Goal: Task Accomplishment & Management: Use online tool/utility

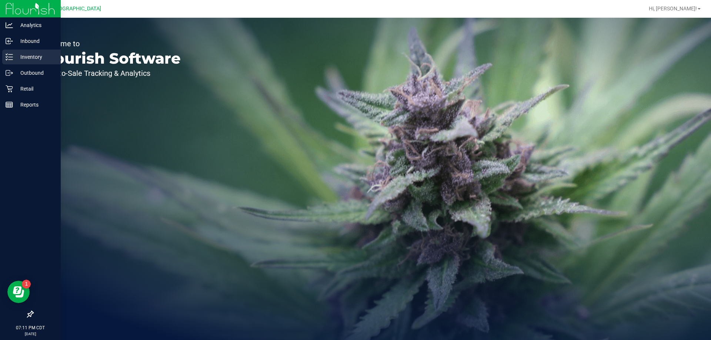
click at [10, 56] on icon at bounding box center [9, 56] width 7 height 7
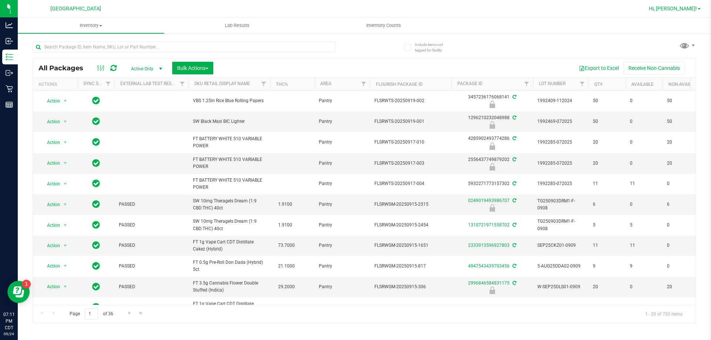
click at [677, 11] on span "Hi, [PERSON_NAME]!" at bounding box center [673, 9] width 48 height 6
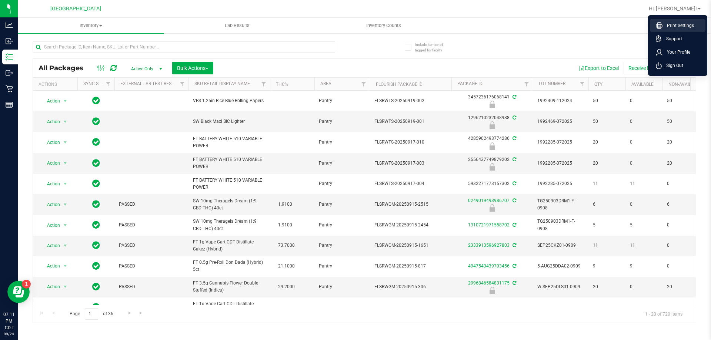
click at [658, 24] on icon at bounding box center [659, 25] width 7 height 7
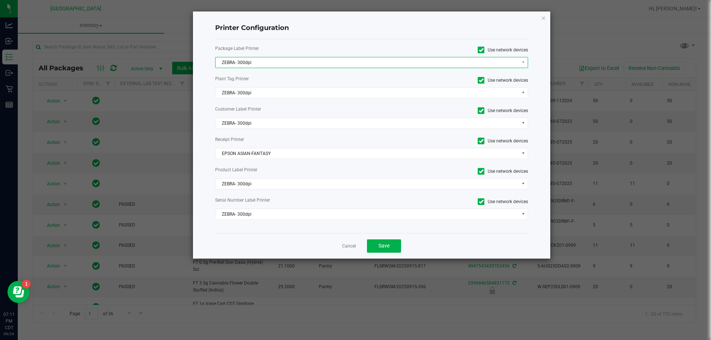
click at [304, 62] on span "ZEBRA- 300dpi" at bounding box center [367, 62] width 303 height 10
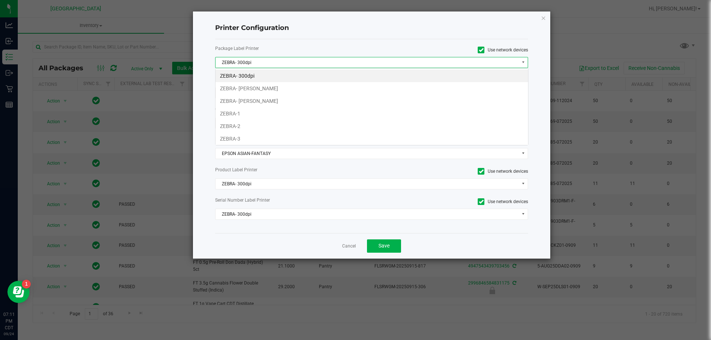
scroll to position [11, 313]
click at [275, 81] on li "ZEBRA- 300dpi" at bounding box center [372, 76] width 313 height 13
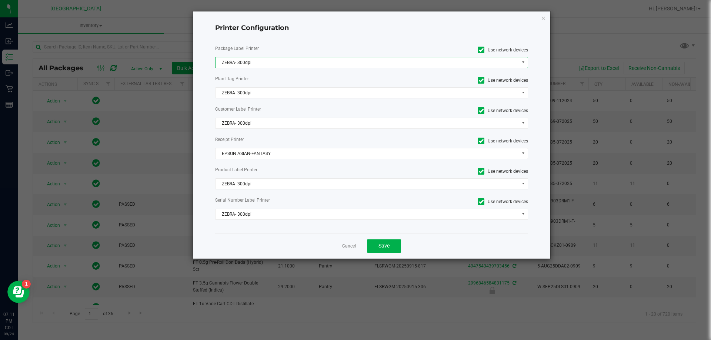
click at [249, 59] on span "ZEBRA- 300dpi" at bounding box center [367, 62] width 303 height 10
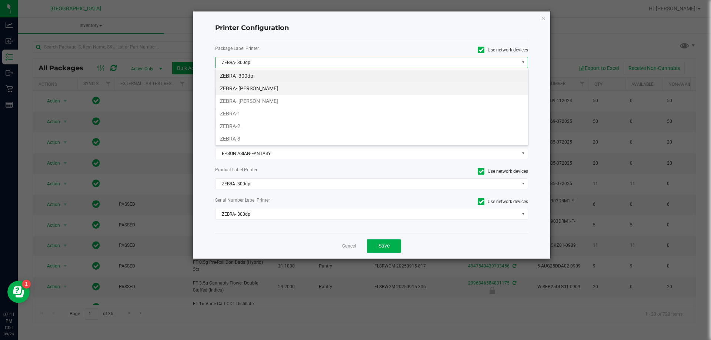
click at [260, 86] on li "ZEBRA- JAZMIN-WHITLEY" at bounding box center [372, 88] width 313 height 13
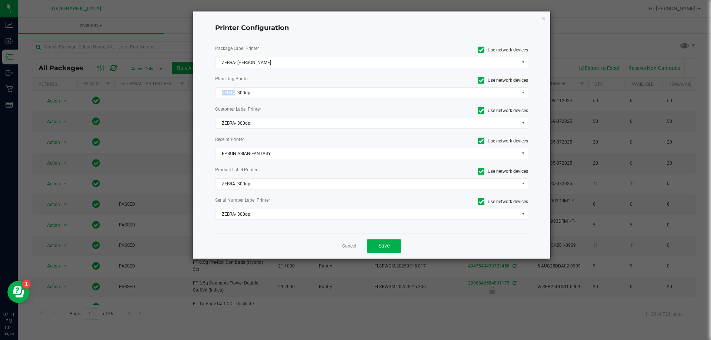
click at [260, 86] on div "Package Label Printer Use network devices ZEBRA- JAZMIN-WHITLEY Plant Tag Print…" at bounding box center [371, 136] width 313 height 194
click at [259, 93] on span "ZEBRA- 300dpi" at bounding box center [367, 93] width 303 height 10
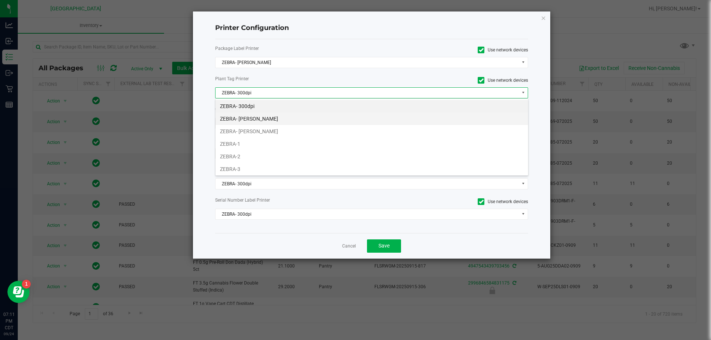
click at [270, 115] on li "ZEBRA- JAZMIN-WHITLEY" at bounding box center [372, 119] width 313 height 13
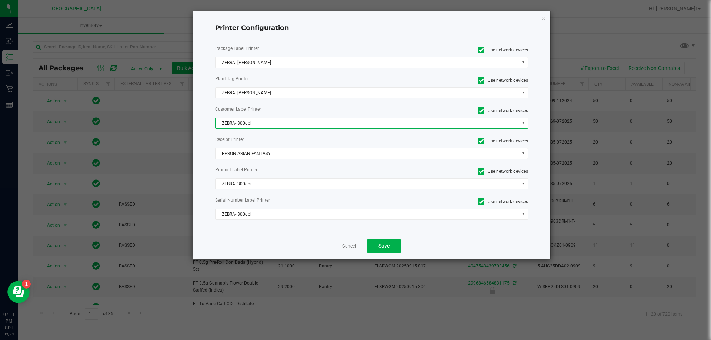
click at [267, 120] on span "ZEBRA- 300dpi" at bounding box center [367, 123] width 303 height 10
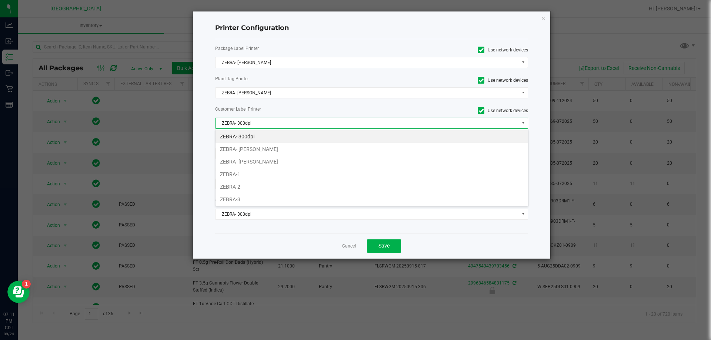
click at [268, 142] on li "ZEBRA- 300dpi" at bounding box center [372, 136] width 313 height 13
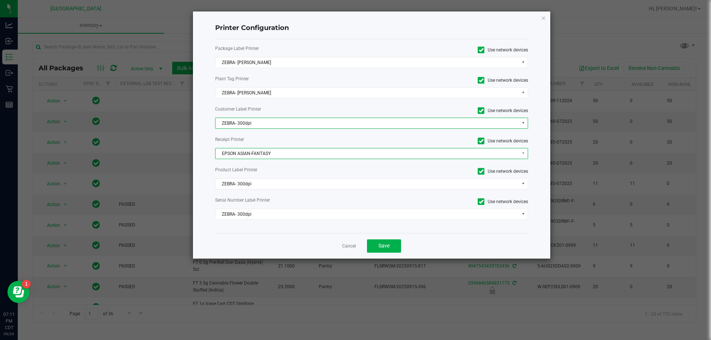
drag, startPoint x: 265, startPoint y: 153, endPoint x: 261, endPoint y: 148, distance: 6.8
click at [265, 153] on span "EPSON ASIAN-FANTASY" at bounding box center [367, 153] width 303 height 10
click at [255, 126] on span "ZEBRA- 300dpi" at bounding box center [367, 123] width 303 height 10
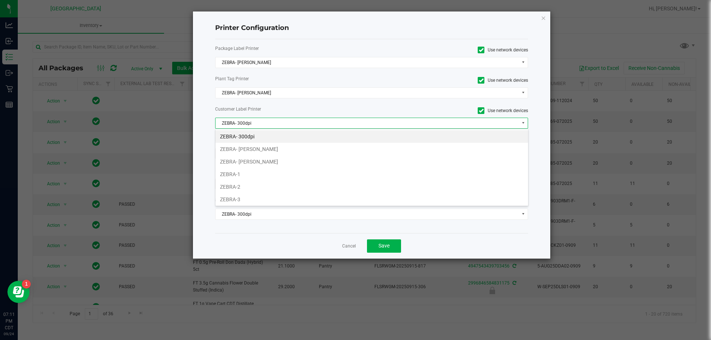
click at [262, 153] on li "ZEBRA- JAZMIN-WHITLEY" at bounding box center [372, 149] width 313 height 13
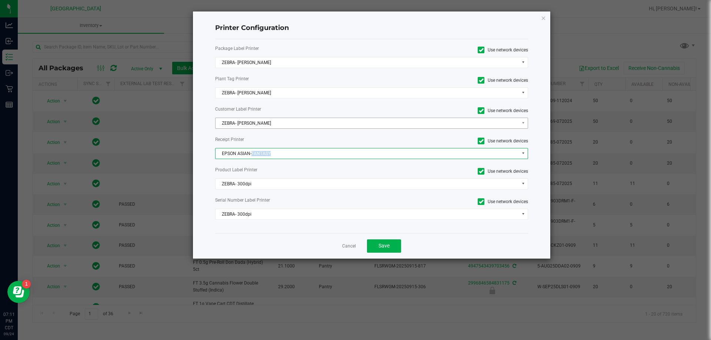
click at [262, 153] on span "EPSON ASIAN-FANTASY" at bounding box center [367, 153] width 303 height 10
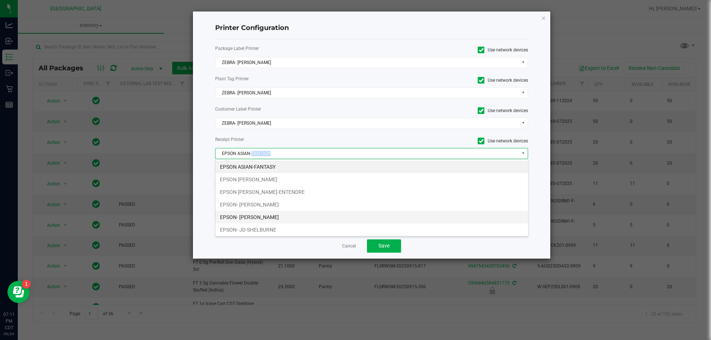
click at [275, 217] on li "EPSON- JAZMIN-WHITLEY" at bounding box center [372, 217] width 313 height 13
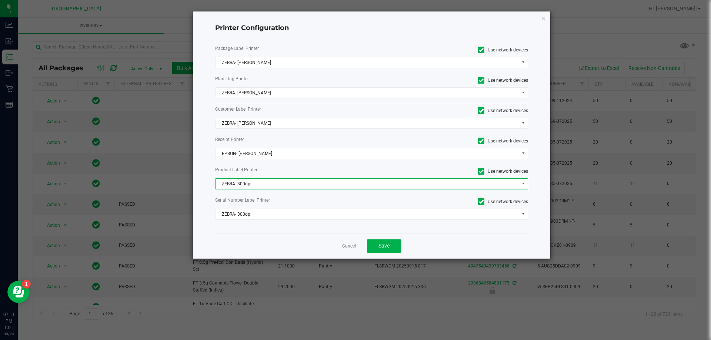
click at [272, 187] on span "ZEBRA- 300dpi" at bounding box center [367, 184] width 303 height 10
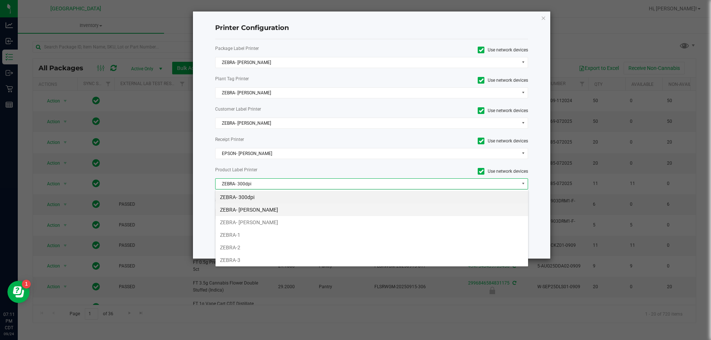
click at [275, 212] on li "ZEBRA- JAZMIN-WHITLEY" at bounding box center [372, 210] width 313 height 13
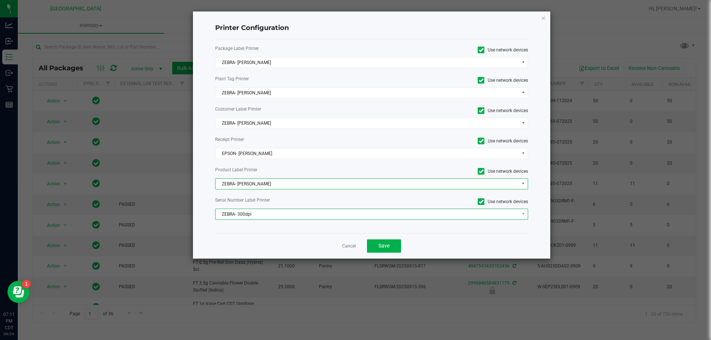
click at [272, 218] on span "ZEBRA- 300dpi" at bounding box center [367, 214] width 303 height 10
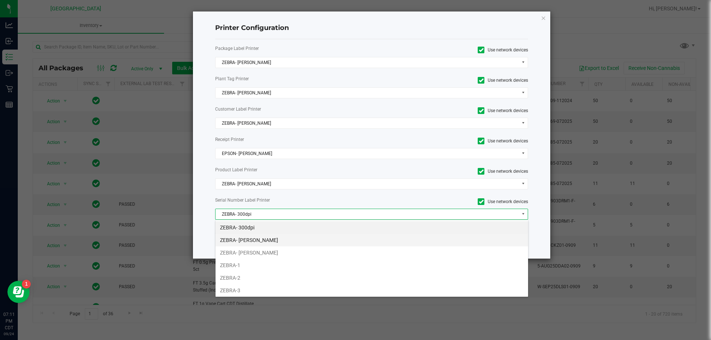
click at [273, 240] on li "ZEBRA- JAZMIN-WHITLEY" at bounding box center [372, 240] width 313 height 13
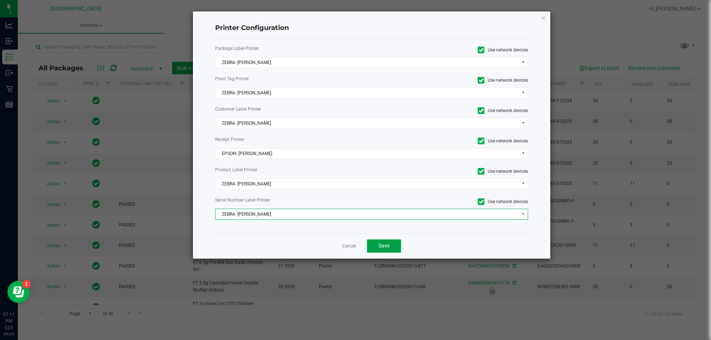
click at [396, 246] on button "Save" at bounding box center [384, 246] width 34 height 13
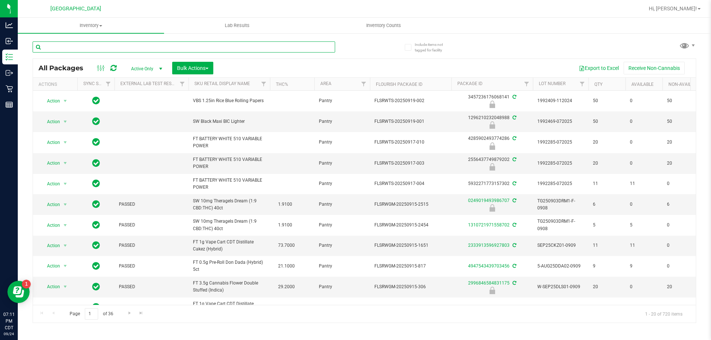
click at [81, 47] on input "text" at bounding box center [184, 46] width 303 height 11
type input "r"
type input "fic"
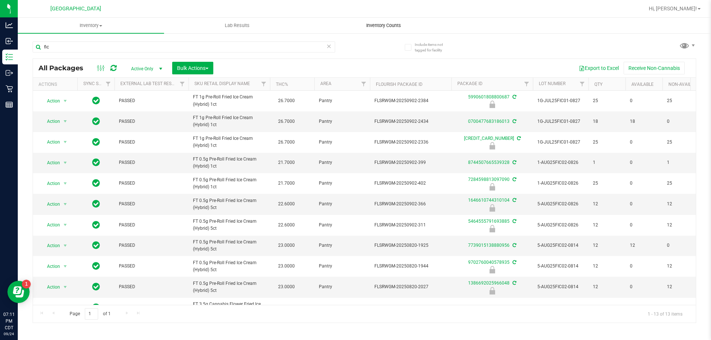
click at [377, 25] on span "Inventory Counts" at bounding box center [383, 25] width 55 height 7
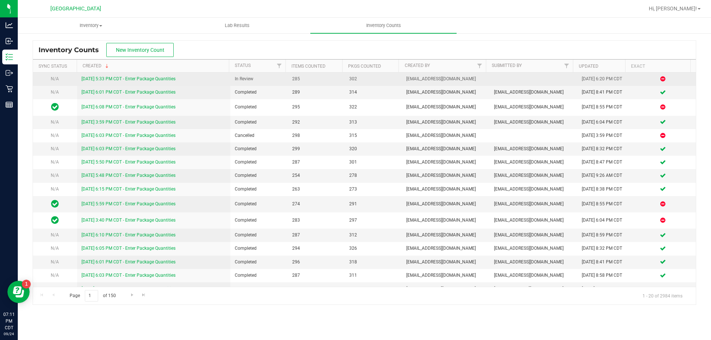
click at [114, 78] on link "9/24/25 5:33 PM CDT - Enter Package Quantities" at bounding box center [128, 78] width 94 height 5
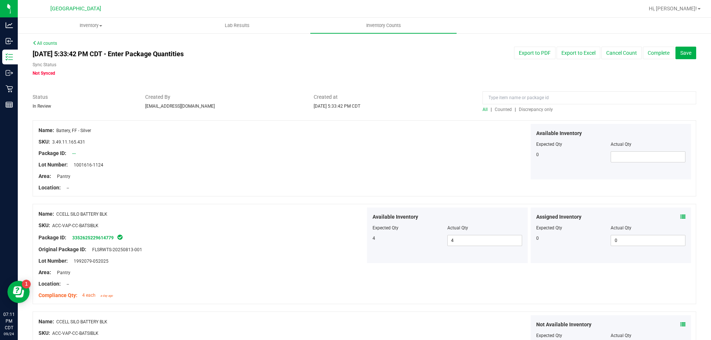
click at [540, 108] on span "Discrepancy only" at bounding box center [536, 109] width 34 height 5
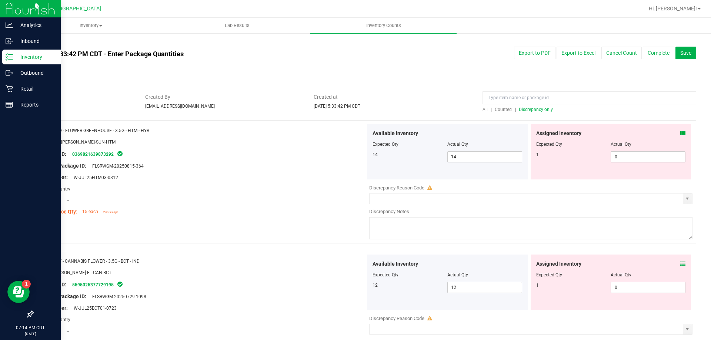
click at [14, 56] on p "Inventory" at bounding box center [35, 57] width 44 height 9
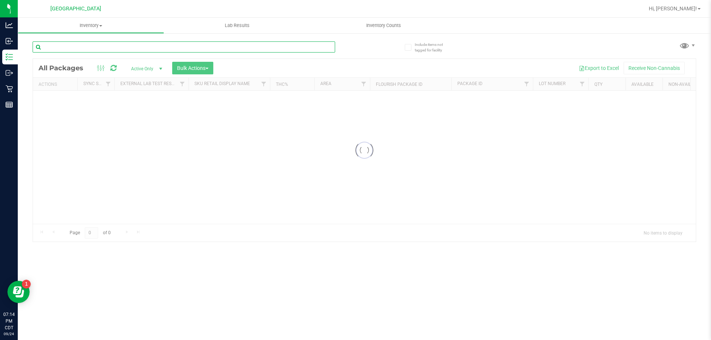
click at [80, 50] on input "text" at bounding box center [184, 46] width 303 height 11
type input "fic"
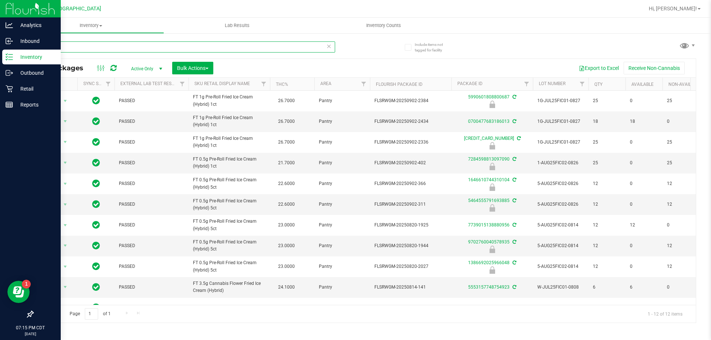
drag, startPoint x: 66, startPoint y: 46, endPoint x: 0, endPoint y: 13, distance: 73.9
click at [0, 13] on div "Analytics Inbound Inventory Outbound Retail Reports 07:15 PM CDT 09/24/2025 09/…" at bounding box center [355, 170] width 711 height 340
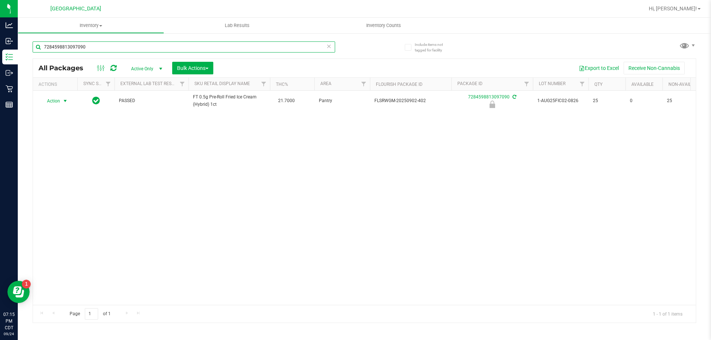
type input "7284598813097090"
click at [56, 103] on span "Action" at bounding box center [50, 101] width 20 height 10
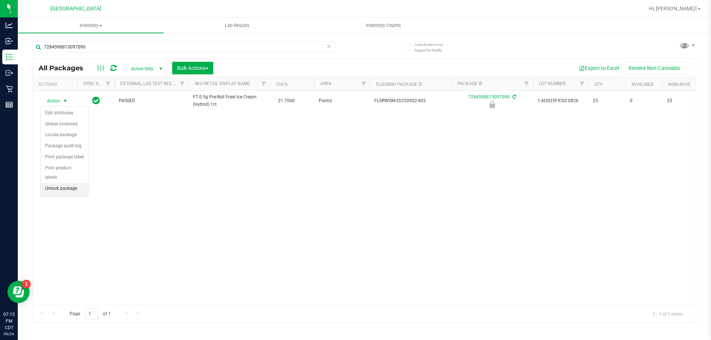
click at [62, 183] on li "Unlock package" at bounding box center [64, 188] width 47 height 11
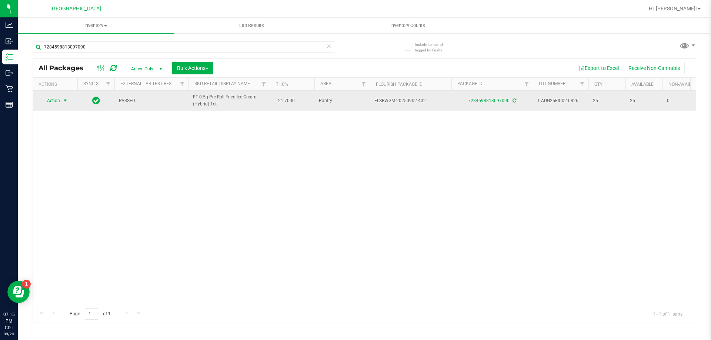
click at [56, 100] on span "Action" at bounding box center [50, 101] width 20 height 10
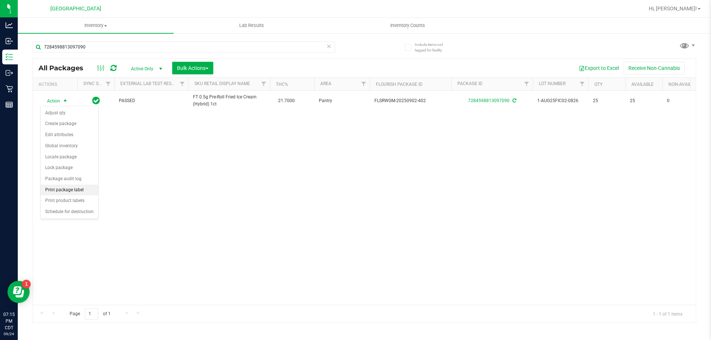
click at [77, 188] on li "Print package label" at bounding box center [69, 190] width 57 height 11
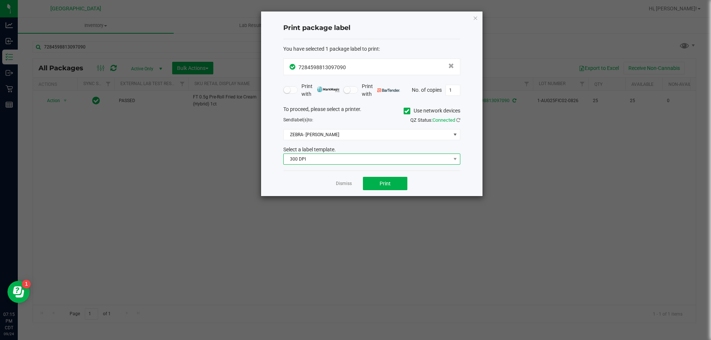
click at [352, 163] on span "300 DPI" at bounding box center [367, 159] width 167 height 10
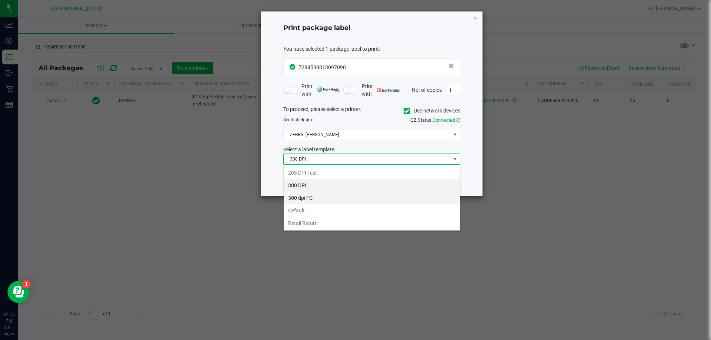
scroll to position [11, 177]
click at [296, 169] on li "203 DPI Test" at bounding box center [372, 173] width 176 height 13
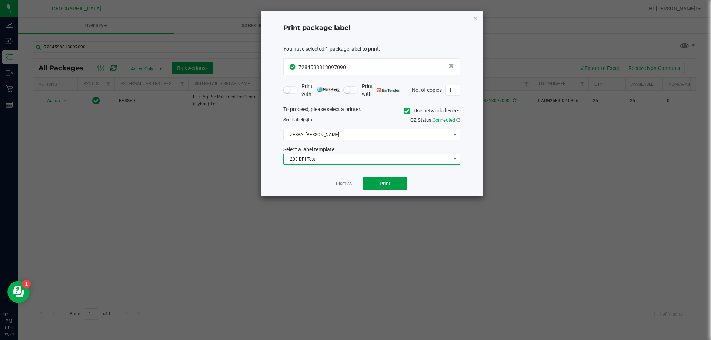
click at [391, 179] on button "Print" at bounding box center [385, 183] width 44 height 13
click at [476, 17] on icon "button" at bounding box center [475, 17] width 5 height 9
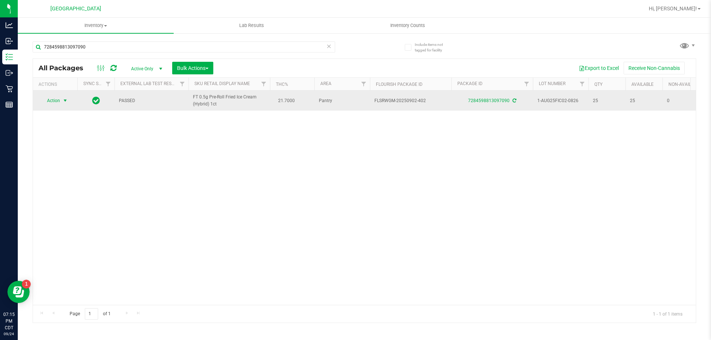
click at [59, 99] on span "Action" at bounding box center [50, 101] width 20 height 10
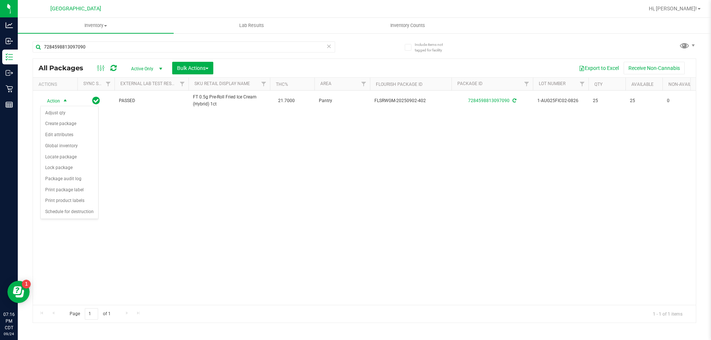
click at [294, 182] on div "Action Action Adjust qty Create package Edit attributes Global inventory Locate…" at bounding box center [364, 198] width 663 height 214
